Goal: Use online tool/utility: Utilize a website feature to perform a specific function

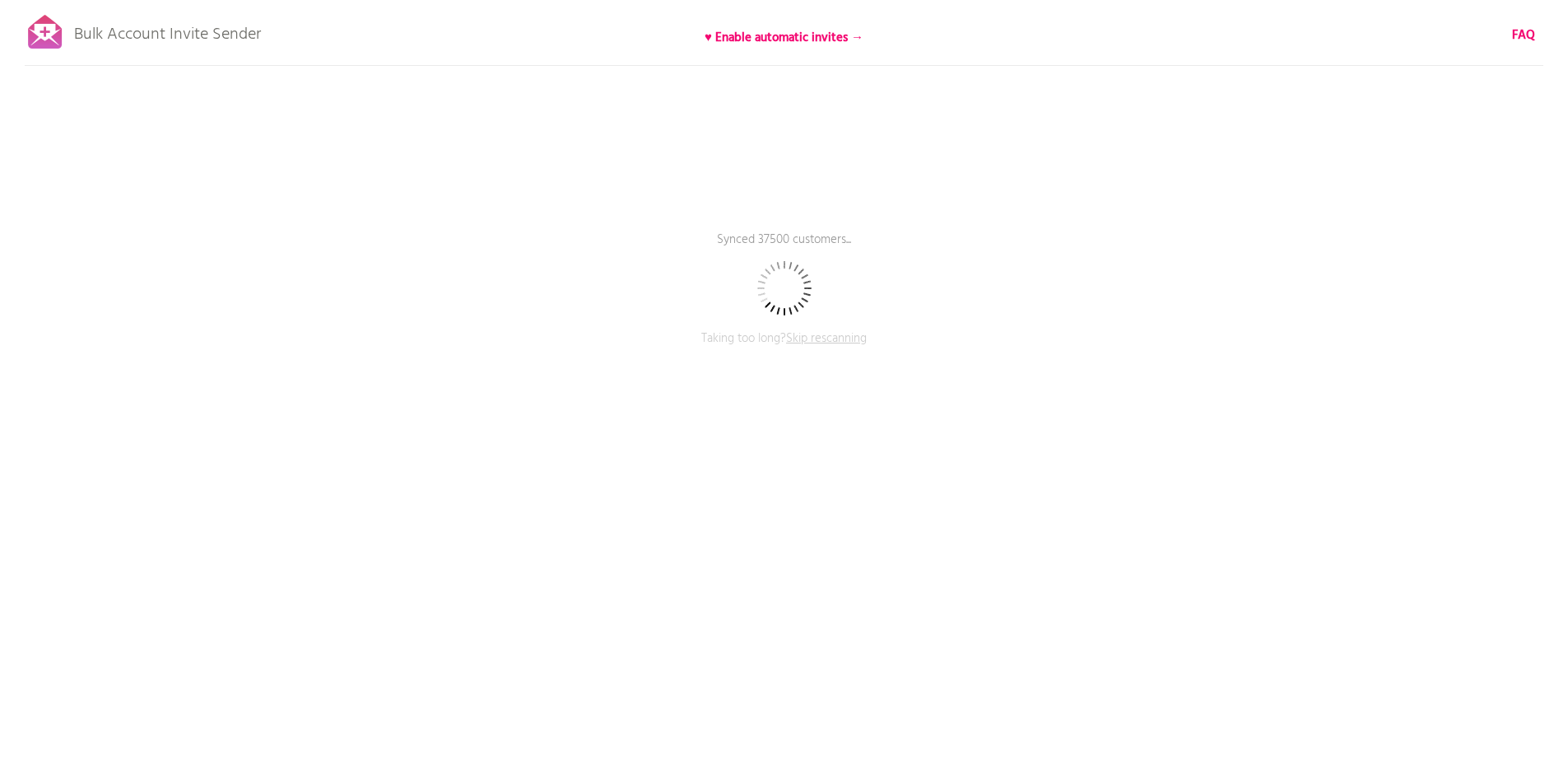
click at [917, 452] on div "Bulk Account Invite Sender ♥ Enable automatic invites → FAQ Synced 37500 custom…" at bounding box center [784, 288] width 1568 height 576
click at [855, 344] on span "Skip rescanning" at bounding box center [827, 338] width 81 height 19
click at [837, 340] on span "Skip rescanning" at bounding box center [827, 338] width 81 height 19
click at [737, 308] on div "Bulk Account Invite Sender ♥ Enable automatic invites → FAQ Cancelling syncing …" at bounding box center [784, 288] width 1568 height 576
